Goal: Task Accomplishment & Management: Manage account settings

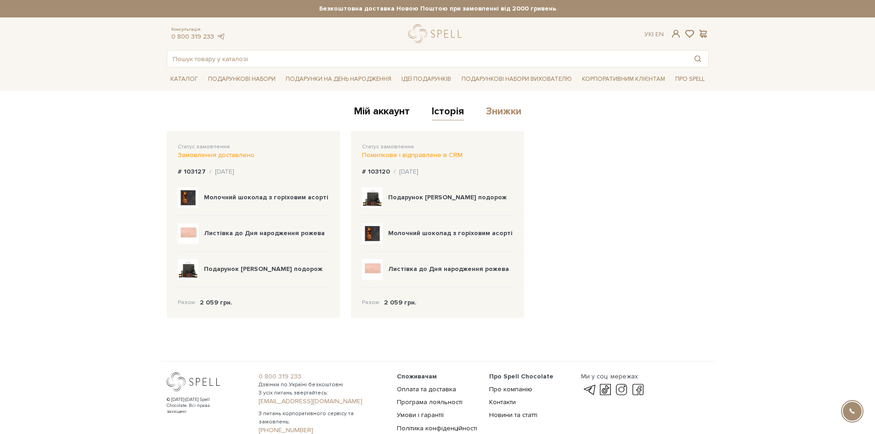
click at [521, 113] on link "Знижки" at bounding box center [503, 112] width 35 height 15
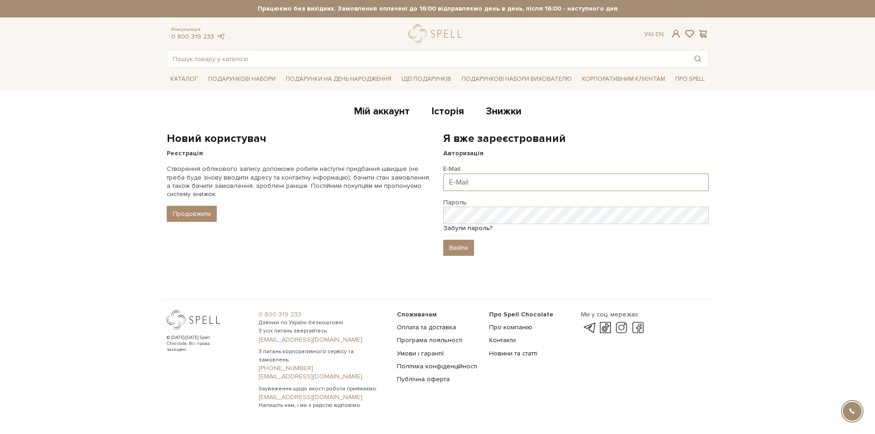
click at [460, 182] on input "Email" at bounding box center [575, 182] width 265 height 17
paste input "yakoveckatja@gmail.com"
type input "yakoveckatja@gmail.com"
click at [456, 244] on input "Ввійти" at bounding box center [458, 248] width 31 height 16
